Goal: Information Seeking & Learning: Learn about a topic

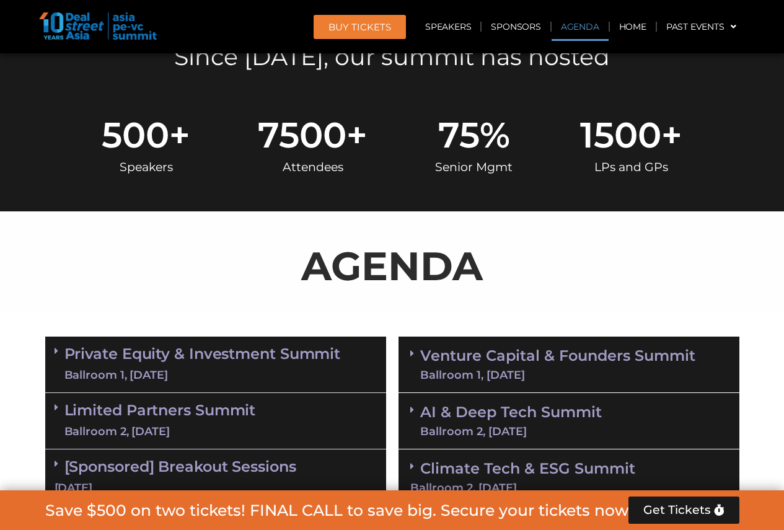
scroll to position [496, 0]
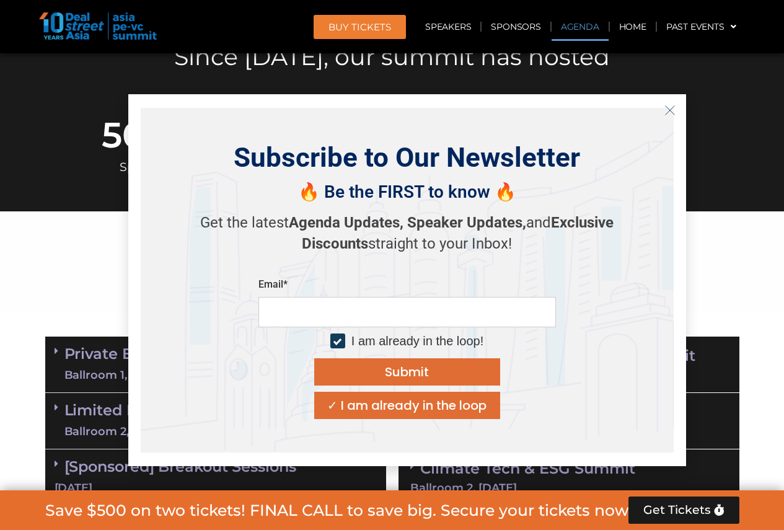
click at [671, 106] on icon "Close" at bounding box center [669, 110] width 11 height 11
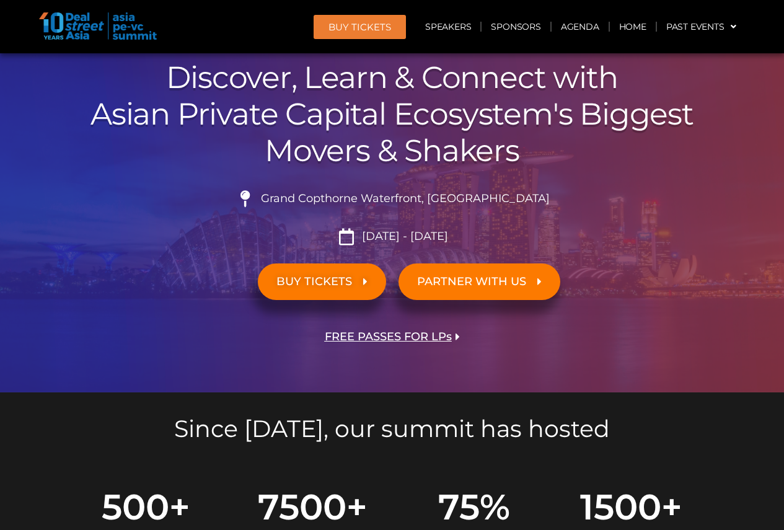
click at [366, 286] on icon at bounding box center [365, 281] width 4 height 11
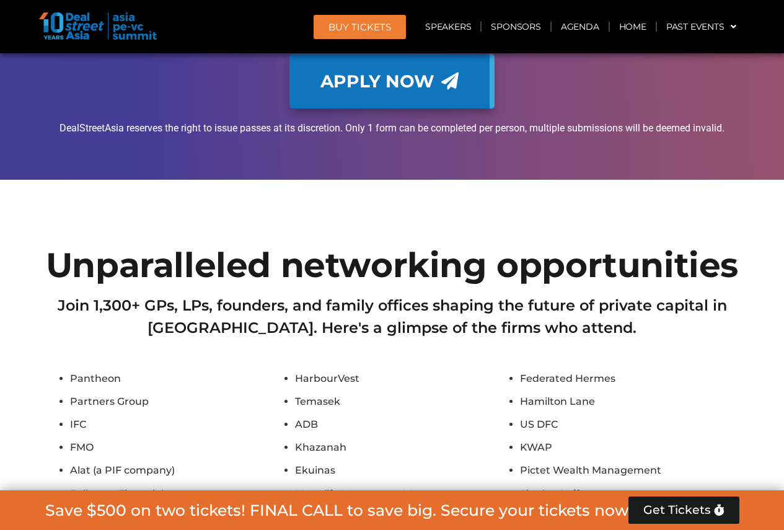
scroll to position [6906, 0]
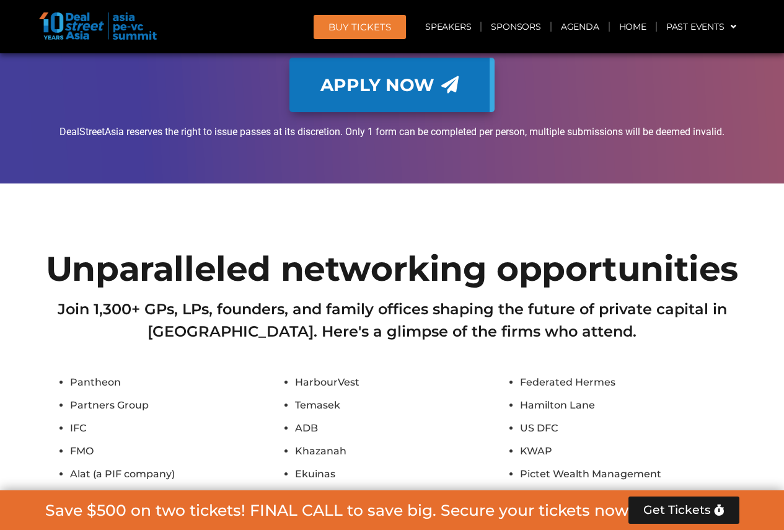
click at [318, 298] on div "Join 1,300+ GPs, LPs, founders, and family offices shaping the future of privat…" at bounding box center [392, 329] width 694 height 63
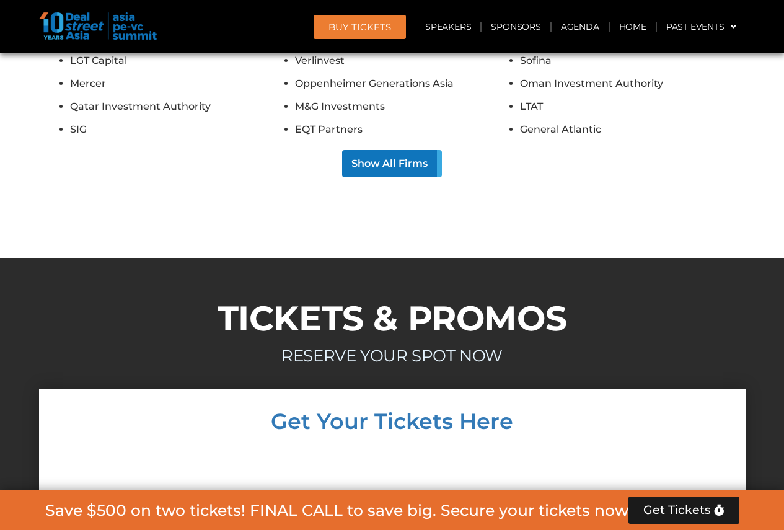
scroll to position [7898, 0]
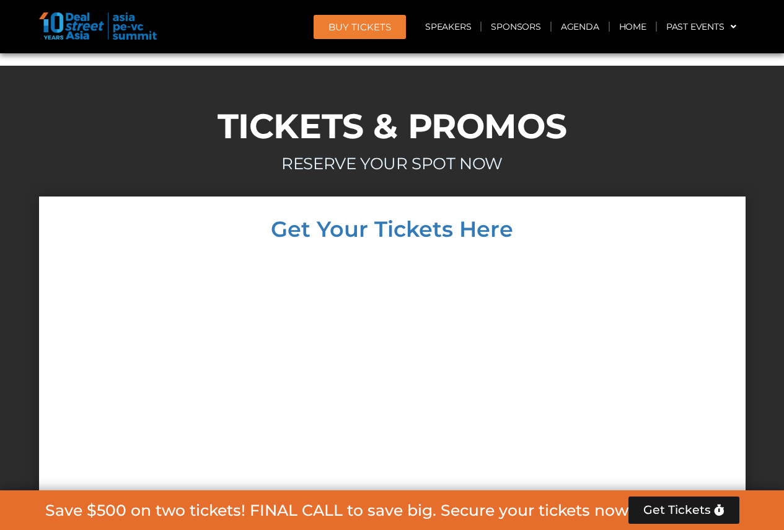
click at [681, 252] on div at bounding box center [392, 453] width 682 height 402
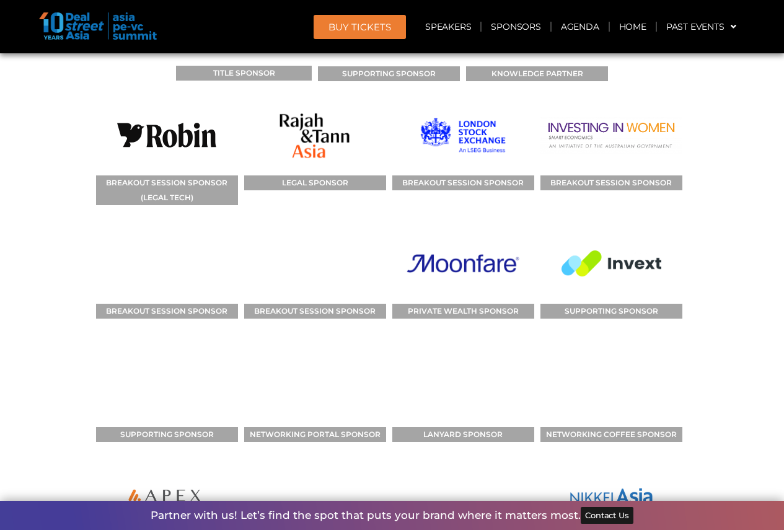
scroll to position [9943, 0]
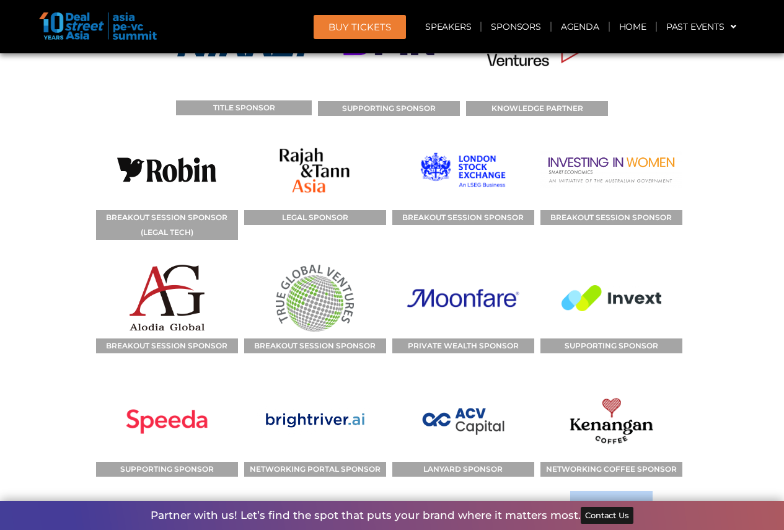
drag, startPoint x: 678, startPoint y: 364, endPoint x: 471, endPoint y: 277, distance: 224.7
click at [517, 294] on div "SPONSORS TITLE SPONSOR SUPPORTING SPONSOR KNOWLEDGE PARTNER BREAKOUT SESSION SP…" at bounding box center [392, 362] width 707 height 860
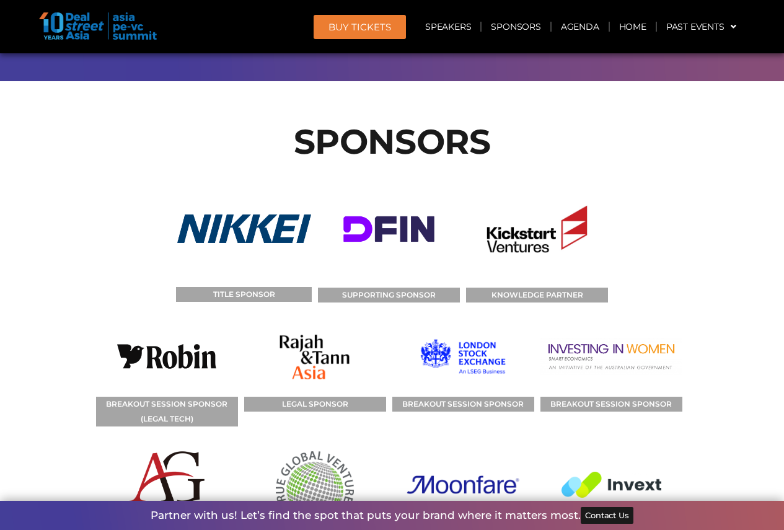
scroll to position [9571, 0]
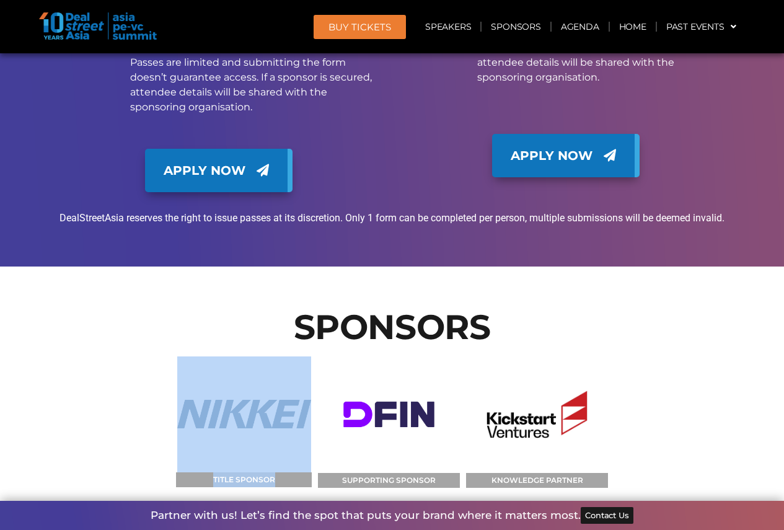
drag, startPoint x: 140, startPoint y: 198, endPoint x: 309, endPoint y: 267, distance: 182.3
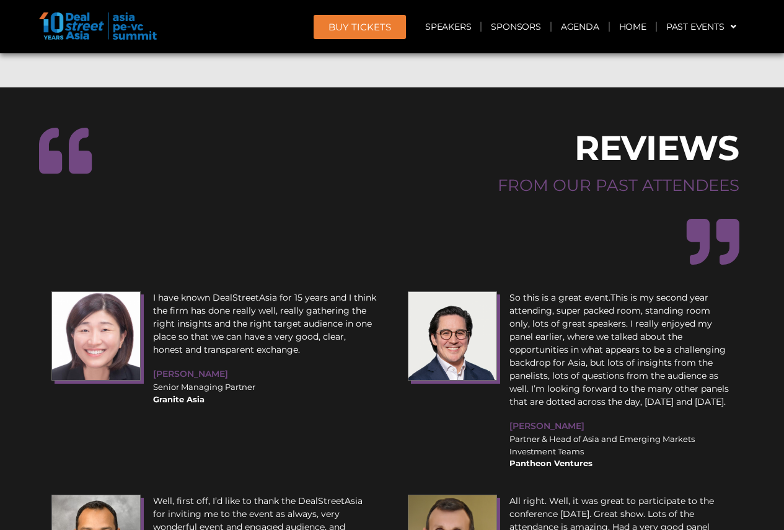
scroll to position [11306, 0]
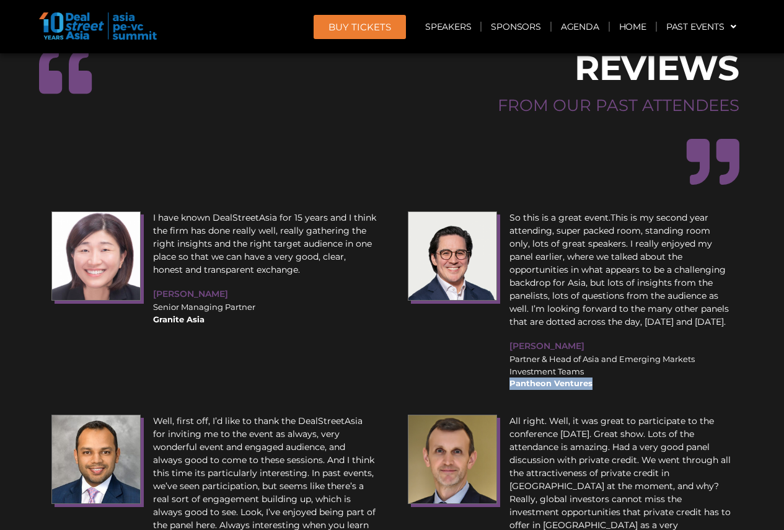
drag, startPoint x: 597, startPoint y: 175, endPoint x: 509, endPoint y: 169, distance: 87.7
click at [509, 353] on div "Partner & Head of Asia and Emerging Markets Investment Teams Pantheon Ventures" at bounding box center [621, 371] width 224 height 37
click at [729, 415] on p "All right. Well, it was great to participate to the conference [DATE]. Great sh…" at bounding box center [621, 519] width 224 height 208
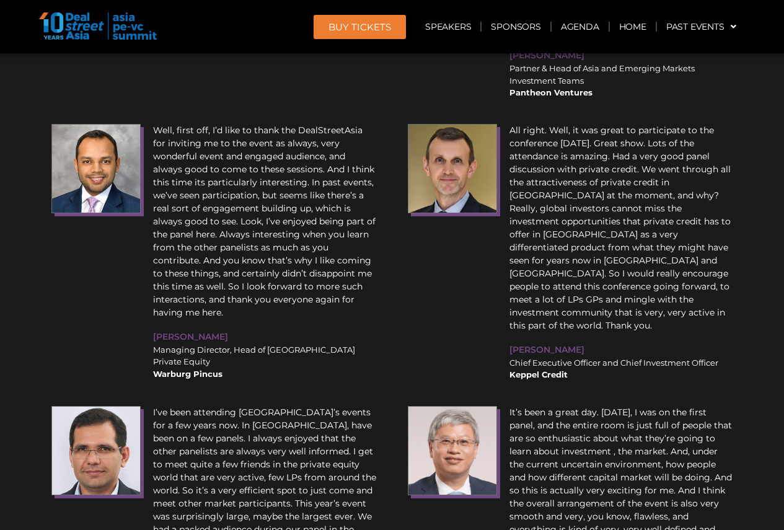
scroll to position [11554, 0]
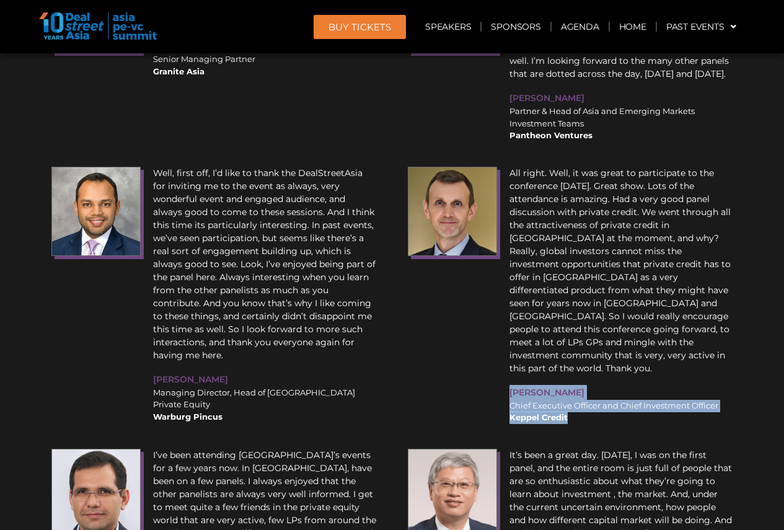
drag, startPoint x: 527, startPoint y: 181, endPoint x: 508, endPoint y: 150, distance: 36.1
click at [508, 161] on div "All right. Well, it was great to participate to the conference [DATE]. Great sh…" at bounding box center [621, 296] width 236 height 270
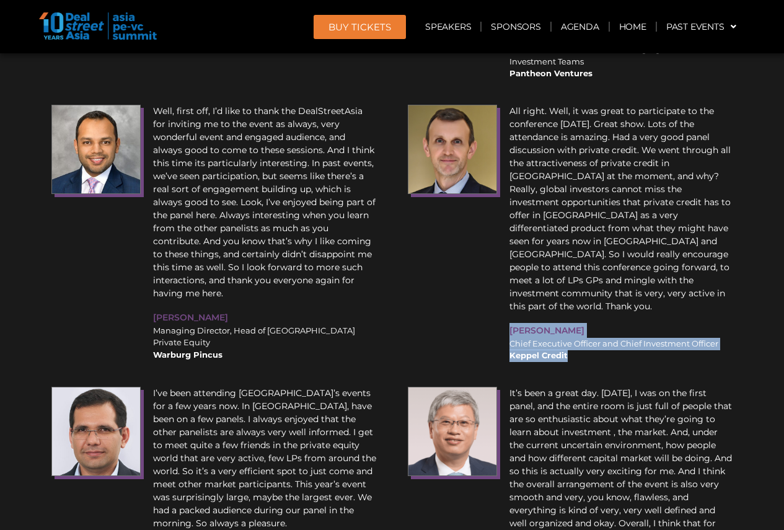
scroll to position [11988, 0]
